Goal: Browse casually

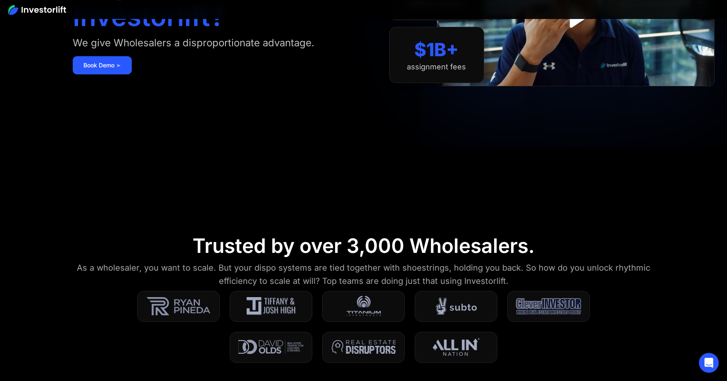
scroll to position [268, 0]
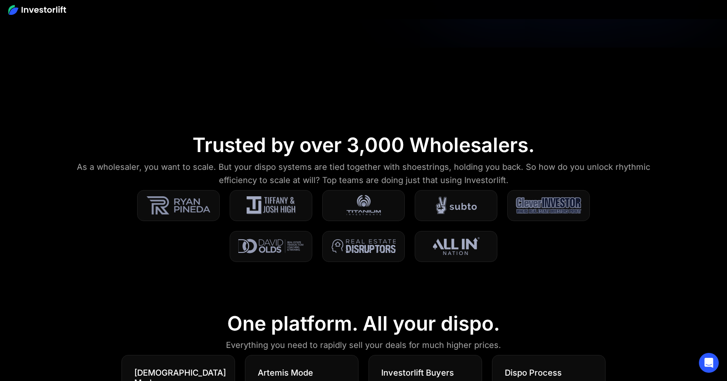
click at [365, 167] on div "As a wholesaler, you want to scale. But your dispo systems are tied together wi…" at bounding box center [364, 173] width 582 height 26
click at [357, 179] on div "As a wholesaler, you want to scale. But your dispo systems are tied together wi…" at bounding box center [364, 173] width 582 height 26
click at [368, 179] on div "As a wholesaler, you want to scale. But your dispo systems are tied together wi…" at bounding box center [364, 173] width 582 height 26
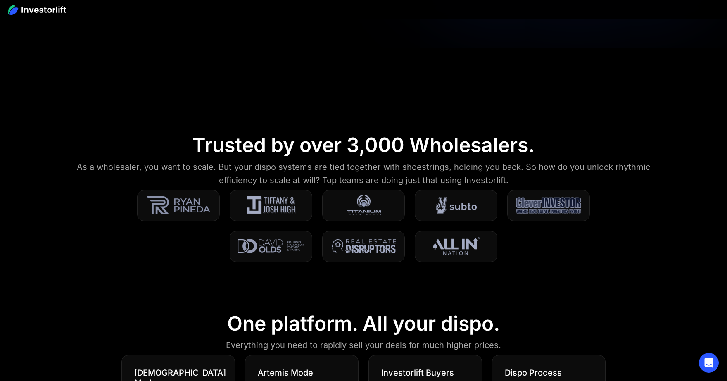
click at [356, 171] on div "As a wholesaler, you want to scale. But your dispo systems are tied together wi…" at bounding box center [364, 173] width 582 height 26
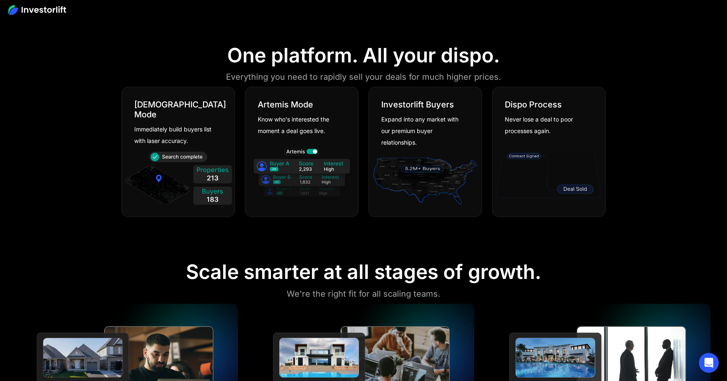
scroll to position [559, 0]
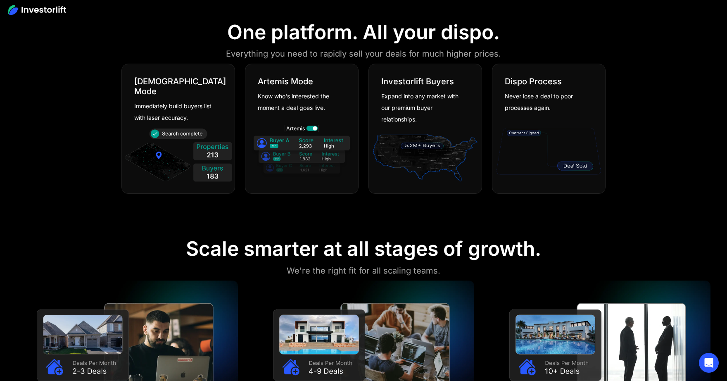
click at [363, 189] on div "[DEMOGRAPHIC_DATA] Mode Immediately build buyers list with laser accuracy. [PER…" at bounding box center [364, 129] width 484 height 130
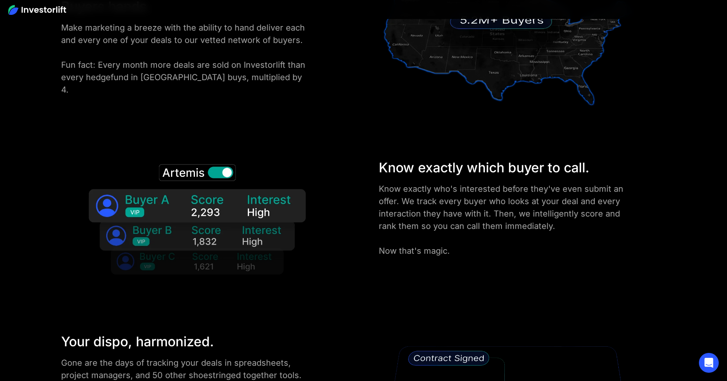
scroll to position [1358, 0]
